Goal: Information Seeking & Learning: Learn about a topic

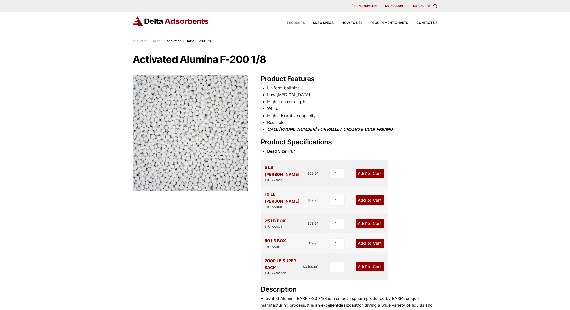
click at [303, 22] on span "Products" at bounding box center [296, 22] width 18 height 3
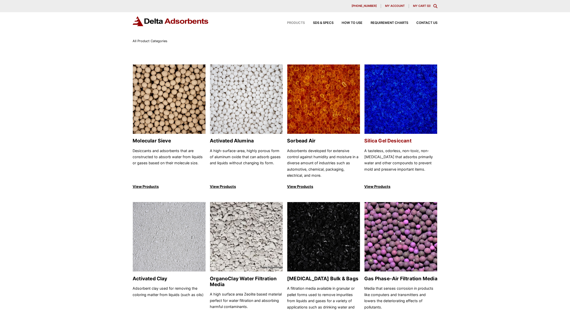
click at [379, 140] on h2 "Silica Gel Desiccant" at bounding box center [400, 141] width 73 height 6
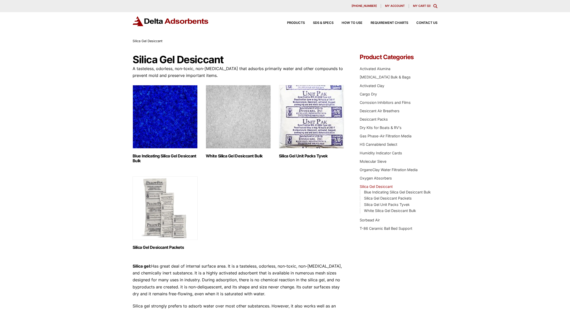
scroll to position [103, 0]
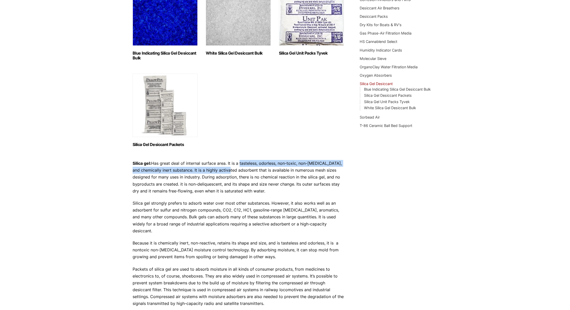
drag, startPoint x: 240, startPoint y: 164, endPoint x: 231, endPoint y: 171, distance: 11.6
click at [231, 171] on p "Silica gel: Has great deal of internal surface area. It is a tasteless, odorles…" at bounding box center [239, 177] width 212 height 35
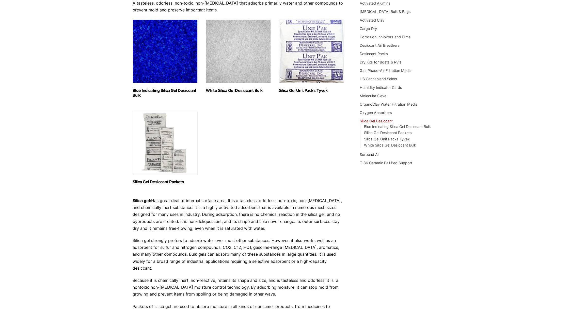
scroll to position [0, 0]
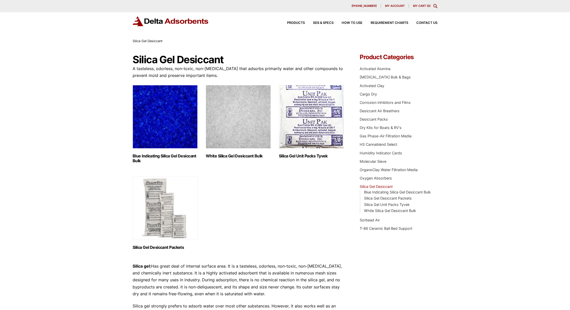
click at [176, 127] on img "Visit product category Blue Indicating Silica Gel Desiccant Bulk" at bounding box center [165, 117] width 65 height 64
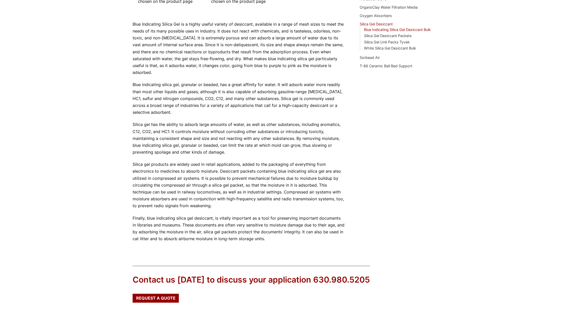
scroll to position [24, 0]
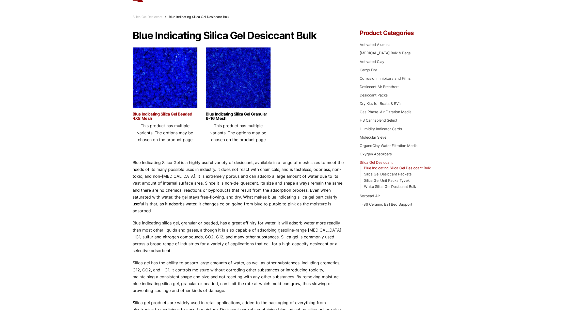
click at [184, 117] on link "Blue Indicating Silica Gel Beaded 4X8 Mesh" at bounding box center [165, 116] width 65 height 9
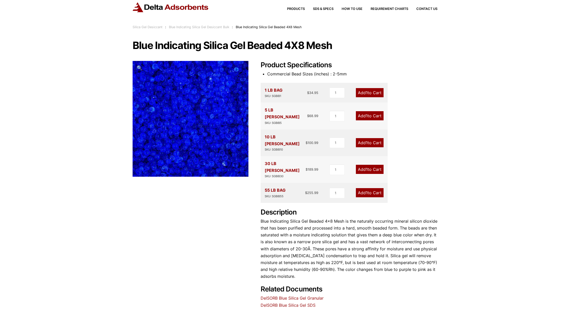
scroll to position [24, 0]
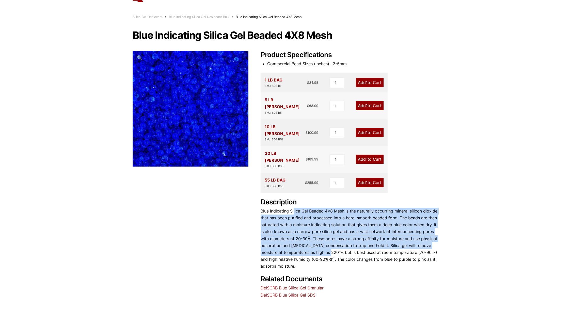
drag, startPoint x: 294, startPoint y: 188, endPoint x: 320, endPoint y: 232, distance: 51.1
click at [320, 232] on p "Blue Indicating Silica Gel Beaded 4×8 Mesh is the naturally occurring mineral s…" at bounding box center [349, 239] width 177 height 62
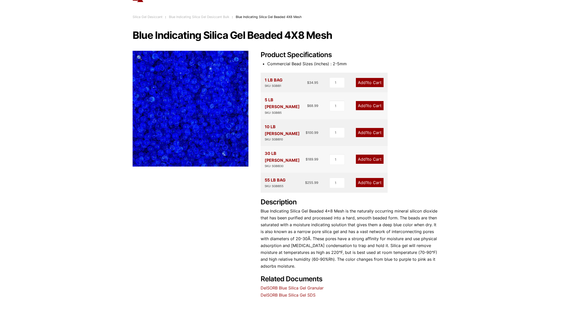
drag, startPoint x: 318, startPoint y: 238, endPoint x: 318, endPoint y: 246, distance: 7.9
click at [319, 246] on p "Blue Indicating Silica Gel Beaded 4×8 Mesh is the naturally occurring mineral s…" at bounding box center [349, 239] width 177 height 62
click at [305, 286] on link "DelSORB Blue Silica Gel Granular" at bounding box center [292, 288] width 63 height 5
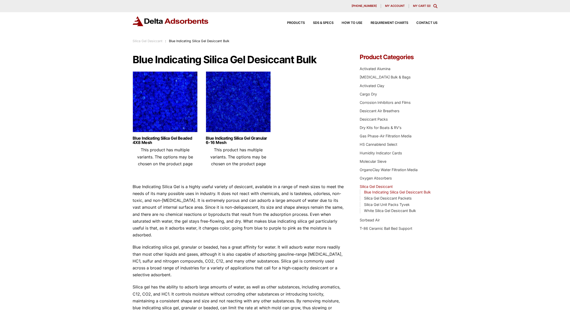
click at [145, 21] on img at bounding box center [171, 21] width 76 height 10
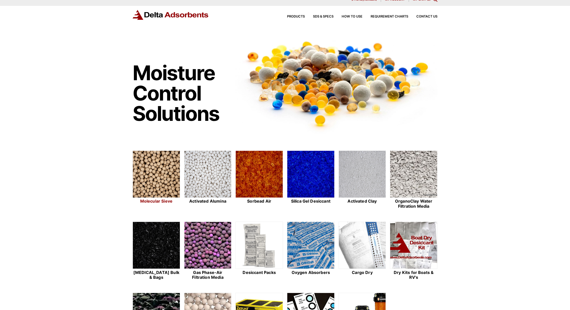
scroll to position [46, 0]
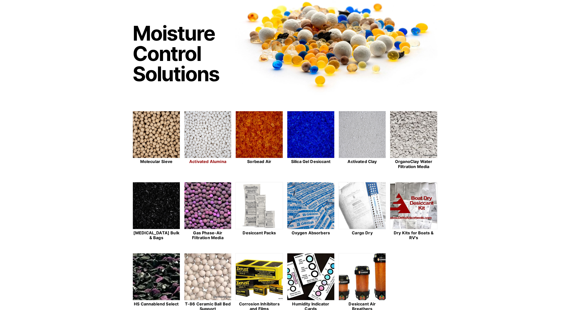
click at [217, 133] on img at bounding box center [208, 134] width 47 height 47
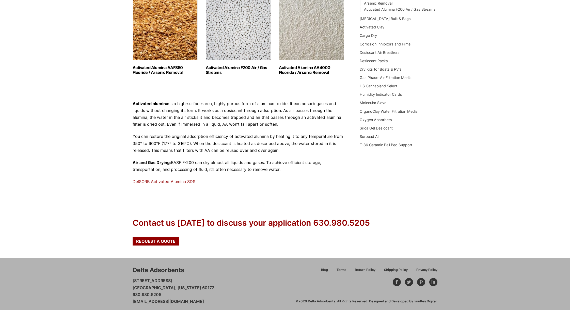
scroll to position [85, 0]
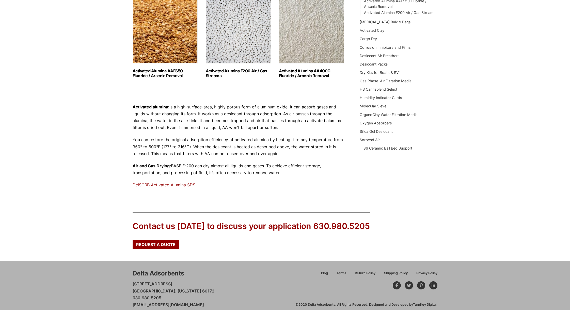
drag, startPoint x: 197, startPoint y: 167, endPoint x: 280, endPoint y: 173, distance: 83.3
click at [280, 173] on p "Air and Gas Drying: BASF F-200 can dry almost all liquids and gases. To achieve…" at bounding box center [239, 170] width 212 height 14
